Goal: Use online tool/utility

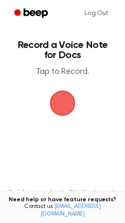
click at [63, 101] on span "button" at bounding box center [62, 102] width 23 height 23
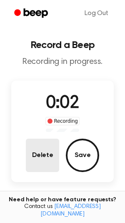
click at [48, 147] on button "Delete" at bounding box center [42, 155] width 33 height 33
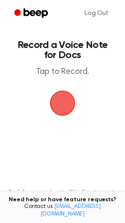
click at [65, 101] on span "button" at bounding box center [62, 102] width 23 height 23
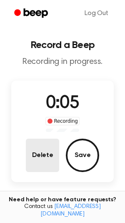
click at [48, 160] on button "Delete" at bounding box center [42, 155] width 33 height 33
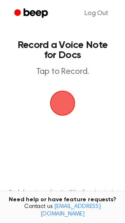
click at [66, 102] on span "button" at bounding box center [62, 102] width 23 height 23
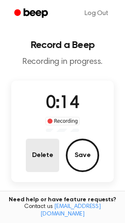
click at [48, 160] on button "Delete" at bounding box center [42, 155] width 33 height 33
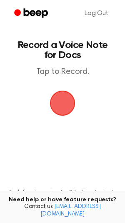
click at [64, 98] on span "button" at bounding box center [62, 102] width 23 height 23
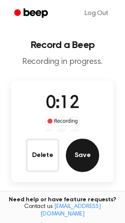
click at [91, 160] on button "Save" at bounding box center [82, 155] width 33 height 33
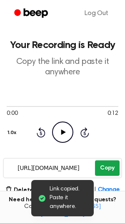
click at [106, 162] on button "Copy" at bounding box center [107, 167] width 25 height 15
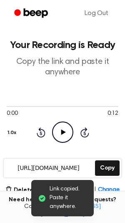
click at [63, 134] on icon "Play Audio" at bounding box center [62, 132] width 21 height 21
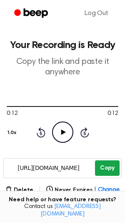
click at [113, 172] on button "Copy" at bounding box center [107, 167] width 25 height 15
